Goal: Information Seeking & Learning: Check status

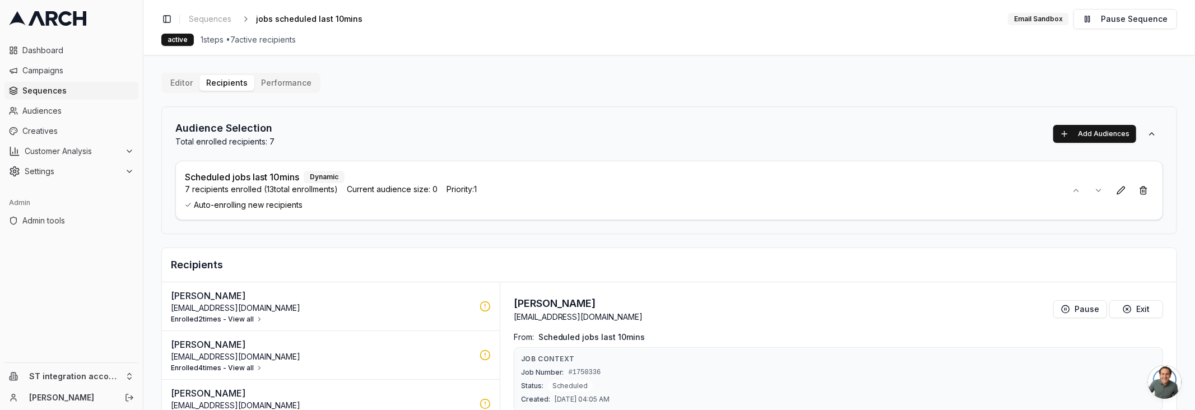
click at [495, 128] on div "Audience Selection Total enrolled recipients: 7 Add Audiences" at bounding box center [669, 133] width 988 height 27
click at [294, 86] on button "Performance" at bounding box center [286, 83] width 64 height 16
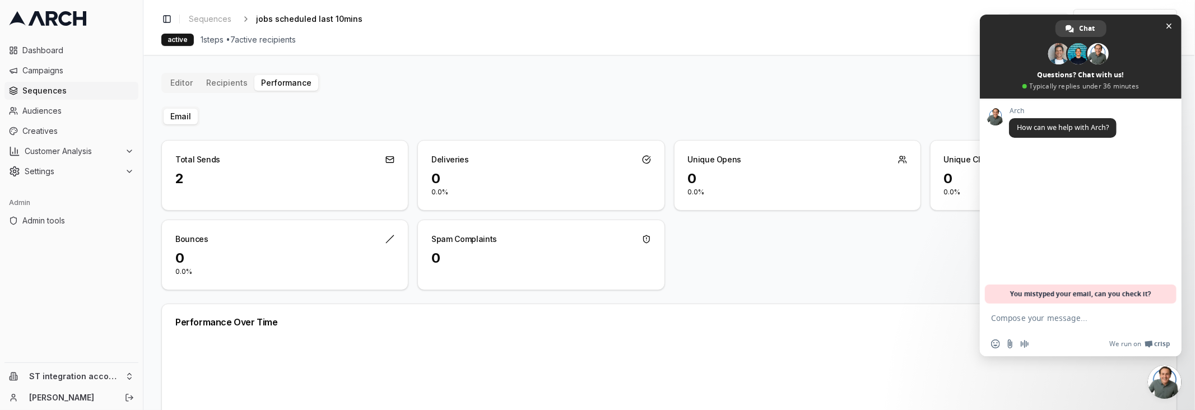
click at [88, 94] on span "Sequences" at bounding box center [78, 90] width 112 height 11
